Goal: Find specific page/section: Find specific page/section

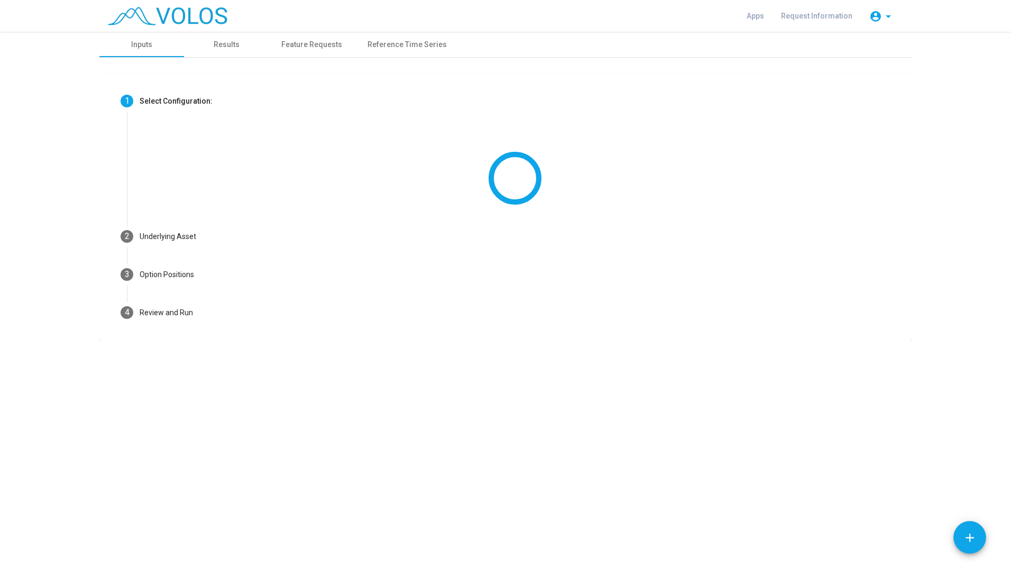
click at [876, 20] on mat-icon "account_circle" at bounding box center [875, 16] width 13 height 13
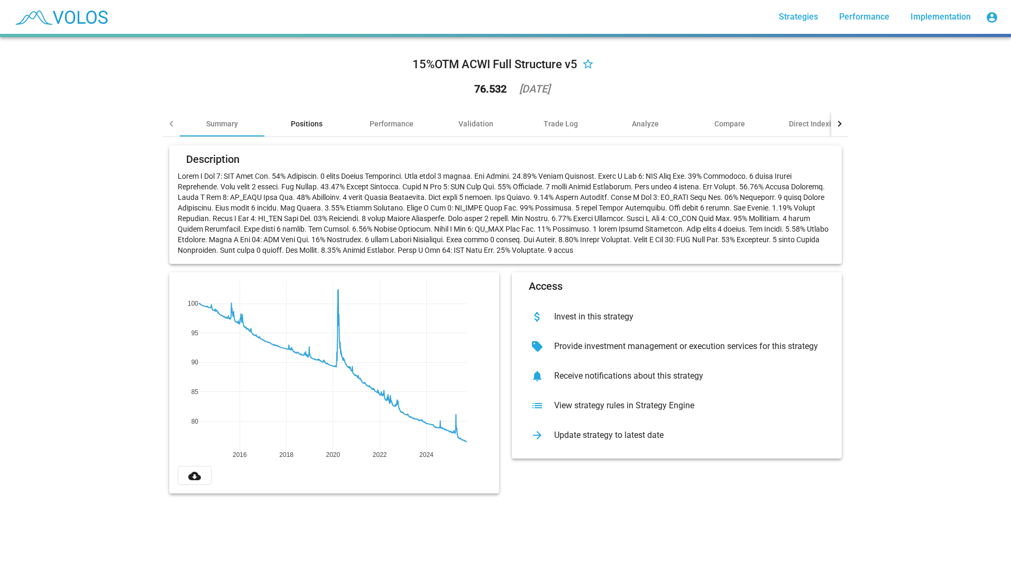
click at [316, 125] on div "Positions" at bounding box center [307, 123] width 32 height 11
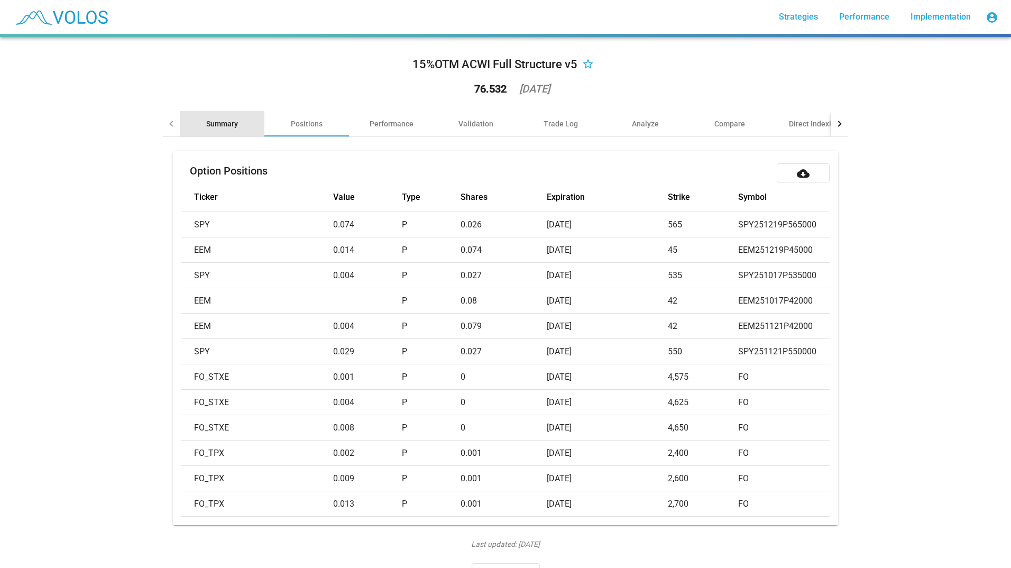
click at [216, 127] on div "Summary" at bounding box center [222, 123] width 32 height 11
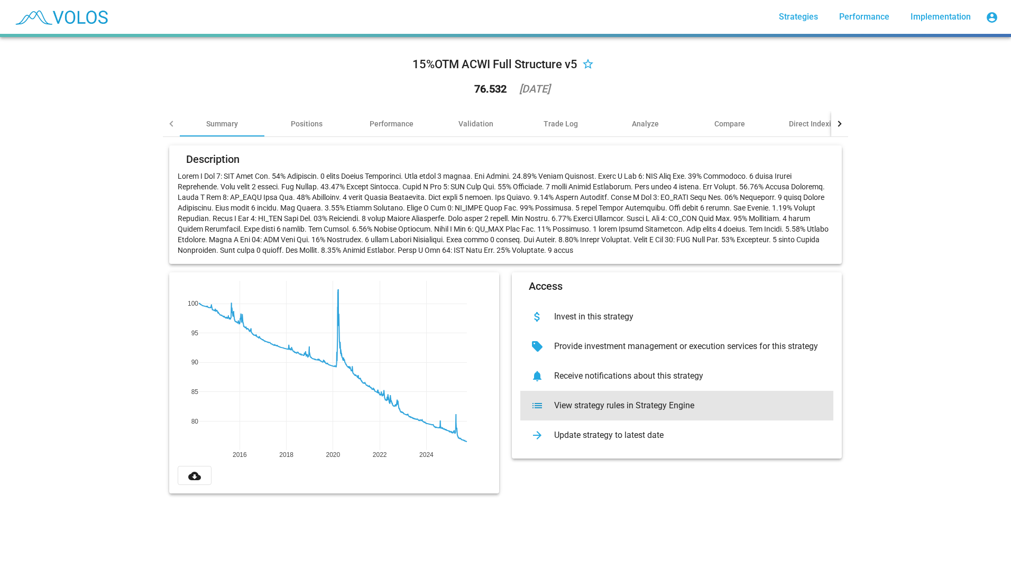
click at [646, 413] on div "list View strategy rules in Strategy Engine" at bounding box center [676, 406] width 313 height 30
